Goal: Transaction & Acquisition: Book appointment/travel/reservation

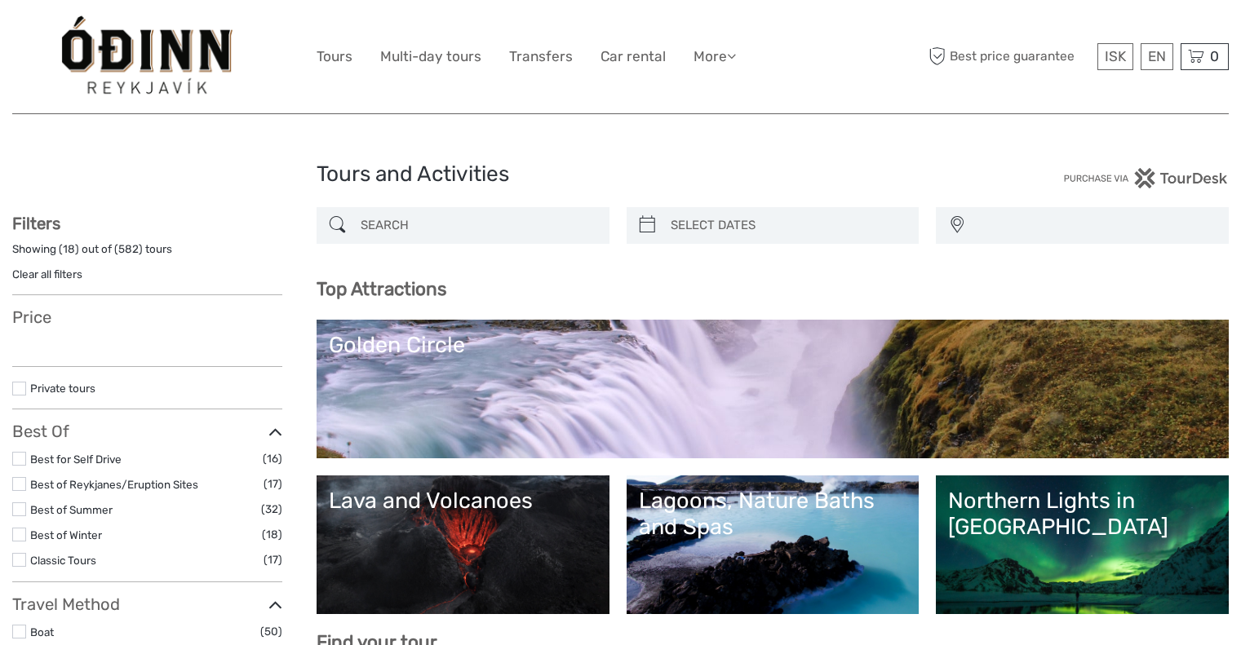
select select
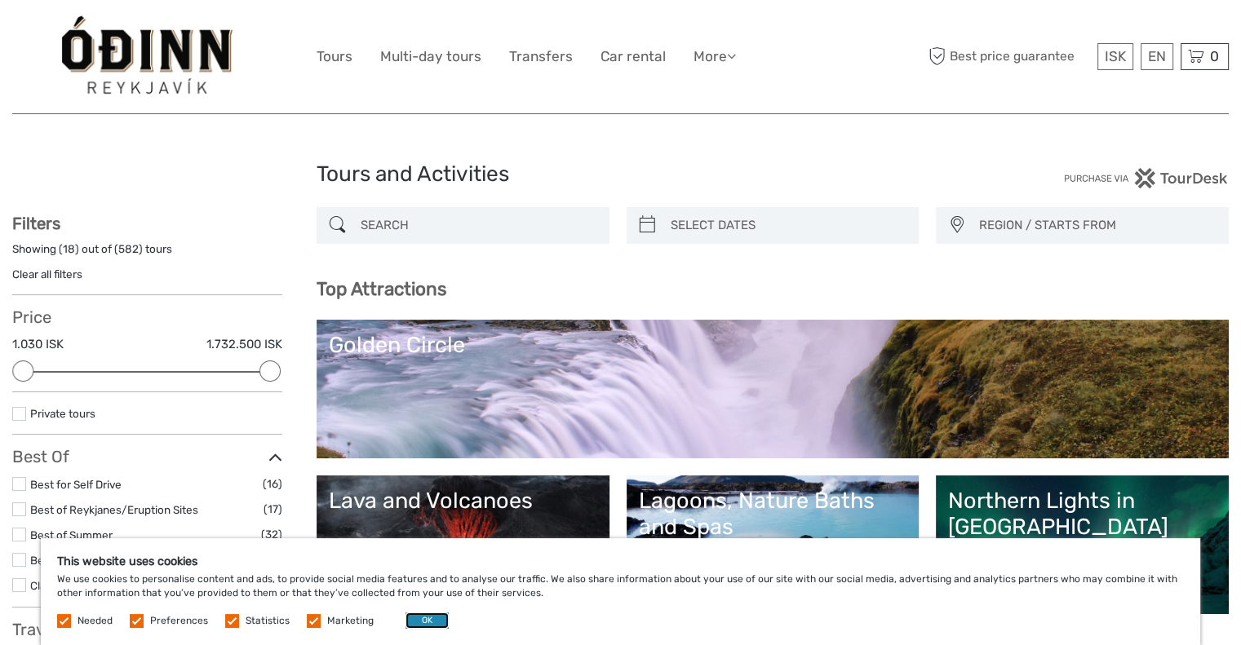
click at [418, 624] on button "OK" at bounding box center [426, 621] width 43 height 16
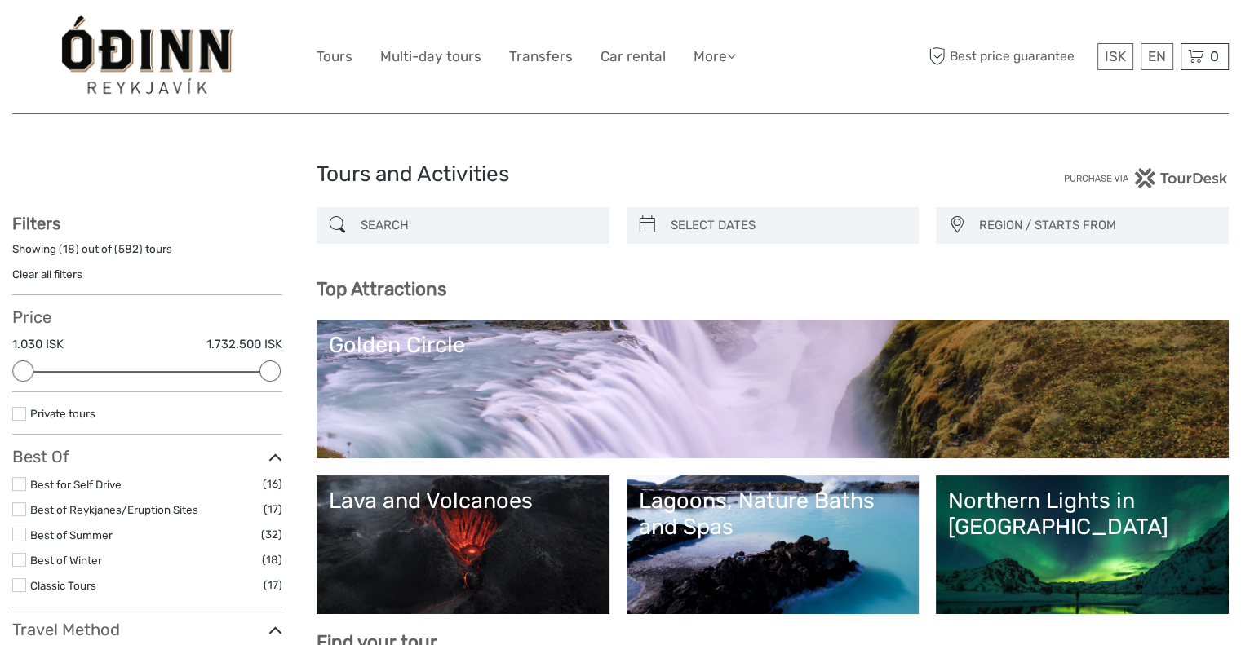
click at [454, 545] on link "Lava and Volcanoes" at bounding box center [463, 545] width 268 height 114
